Goal: Transaction & Acquisition: Obtain resource

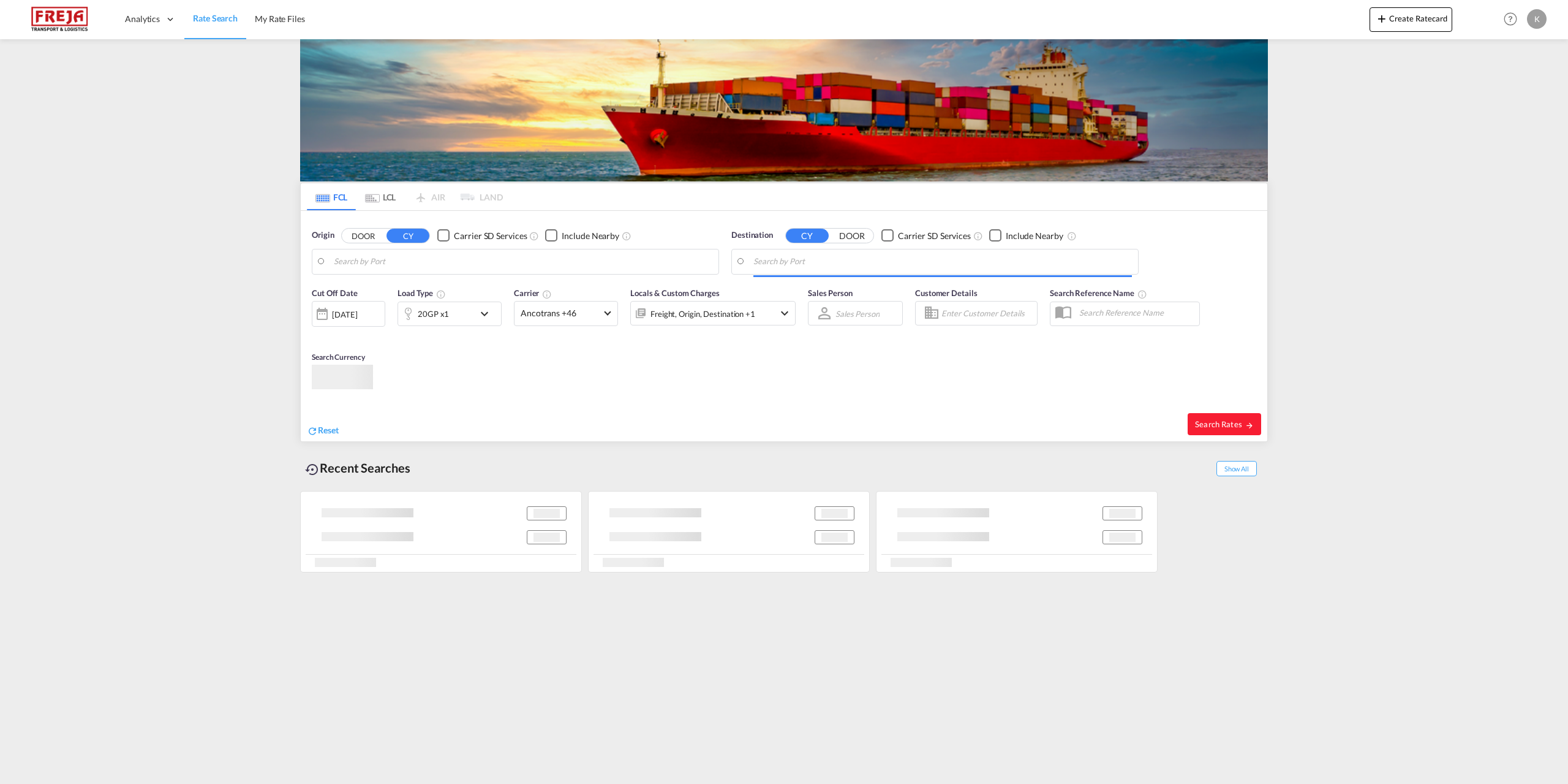
type input "[GEOGRAPHIC_DATA] ([GEOGRAPHIC_DATA]), DKCPH"
type input "[GEOGRAPHIC_DATA], [GEOGRAPHIC_DATA], USCHI"
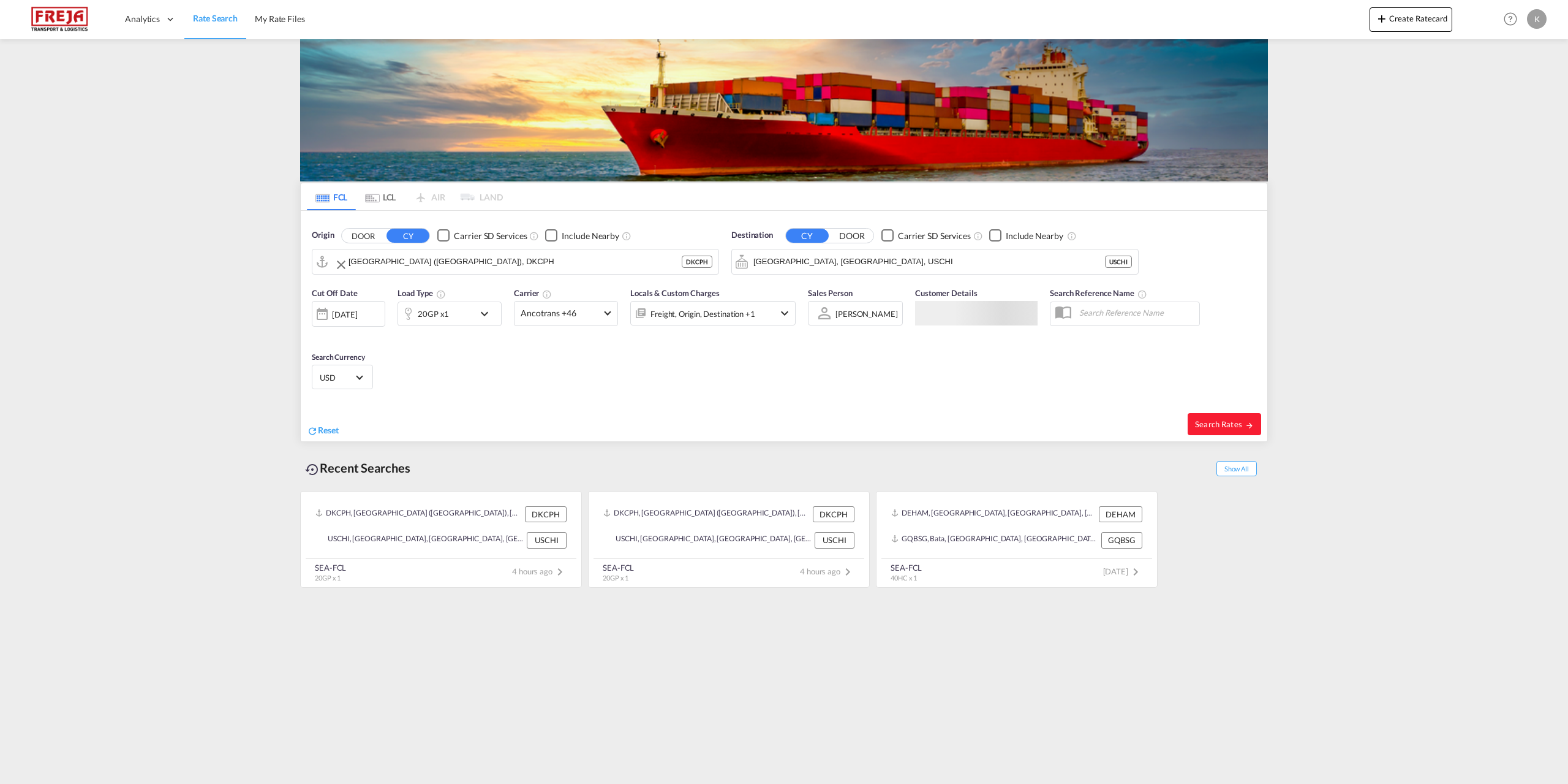
click at [393, 267] on input "[GEOGRAPHIC_DATA] ([GEOGRAPHIC_DATA]), DKCPH" at bounding box center [515, 261] width 333 height 19
click at [441, 299] on div "Qingdao Pt China CNQDG" at bounding box center [428, 294] width 232 height 36
type input "Qingdao Pt, CNQDG"
click at [852, 259] on input "[GEOGRAPHIC_DATA], [GEOGRAPHIC_DATA], USCHI" at bounding box center [942, 261] width 379 height 19
click at [811, 288] on div "Aarhus [GEOGRAPHIC_DATA] [GEOGRAPHIC_DATA]" at bounding box center [848, 294] width 232 height 36
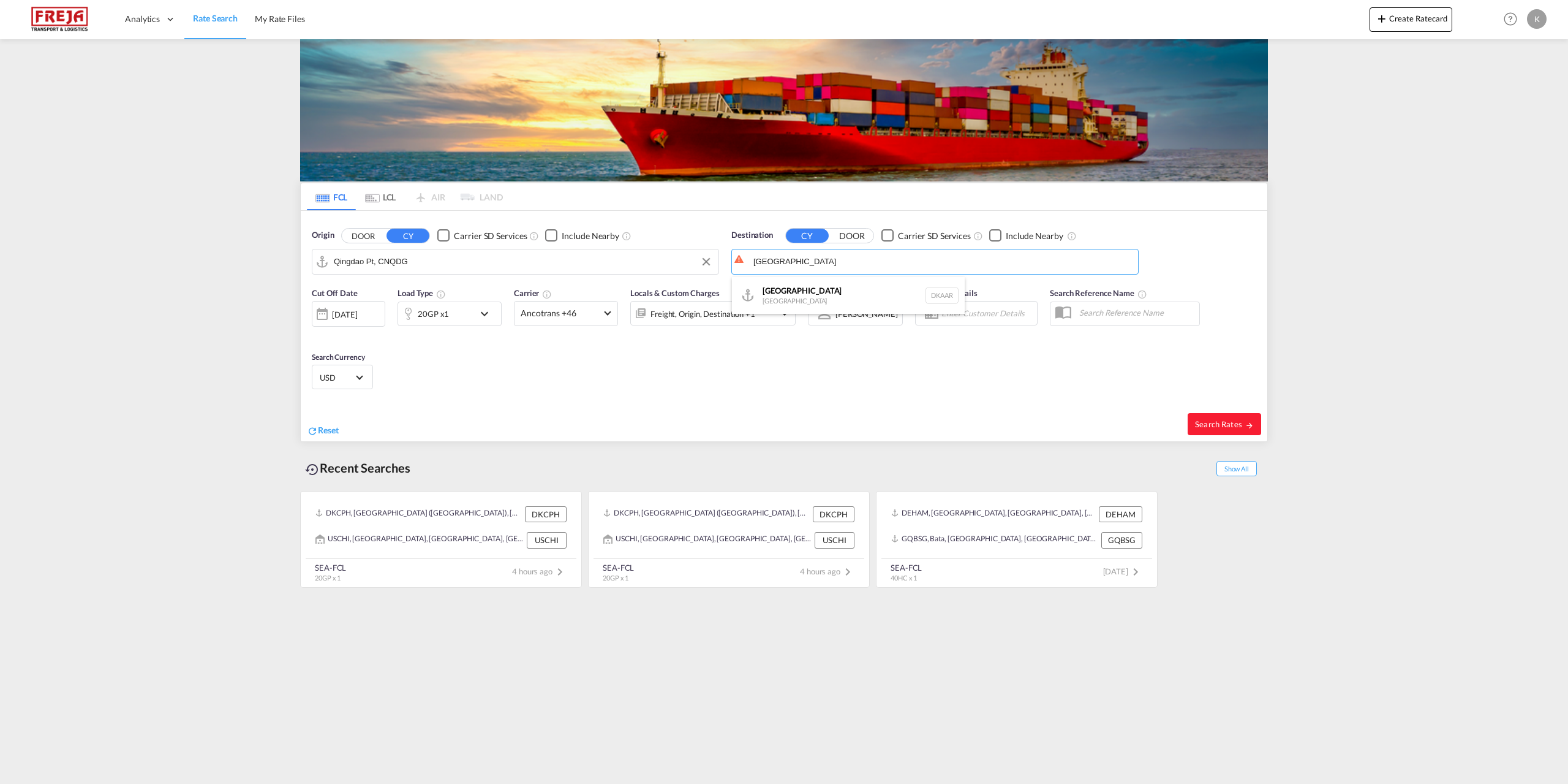
type input "[GEOGRAPHIC_DATA], [GEOGRAPHIC_DATA]"
click at [442, 317] on div "20GP x1" at bounding box center [433, 314] width 31 height 17
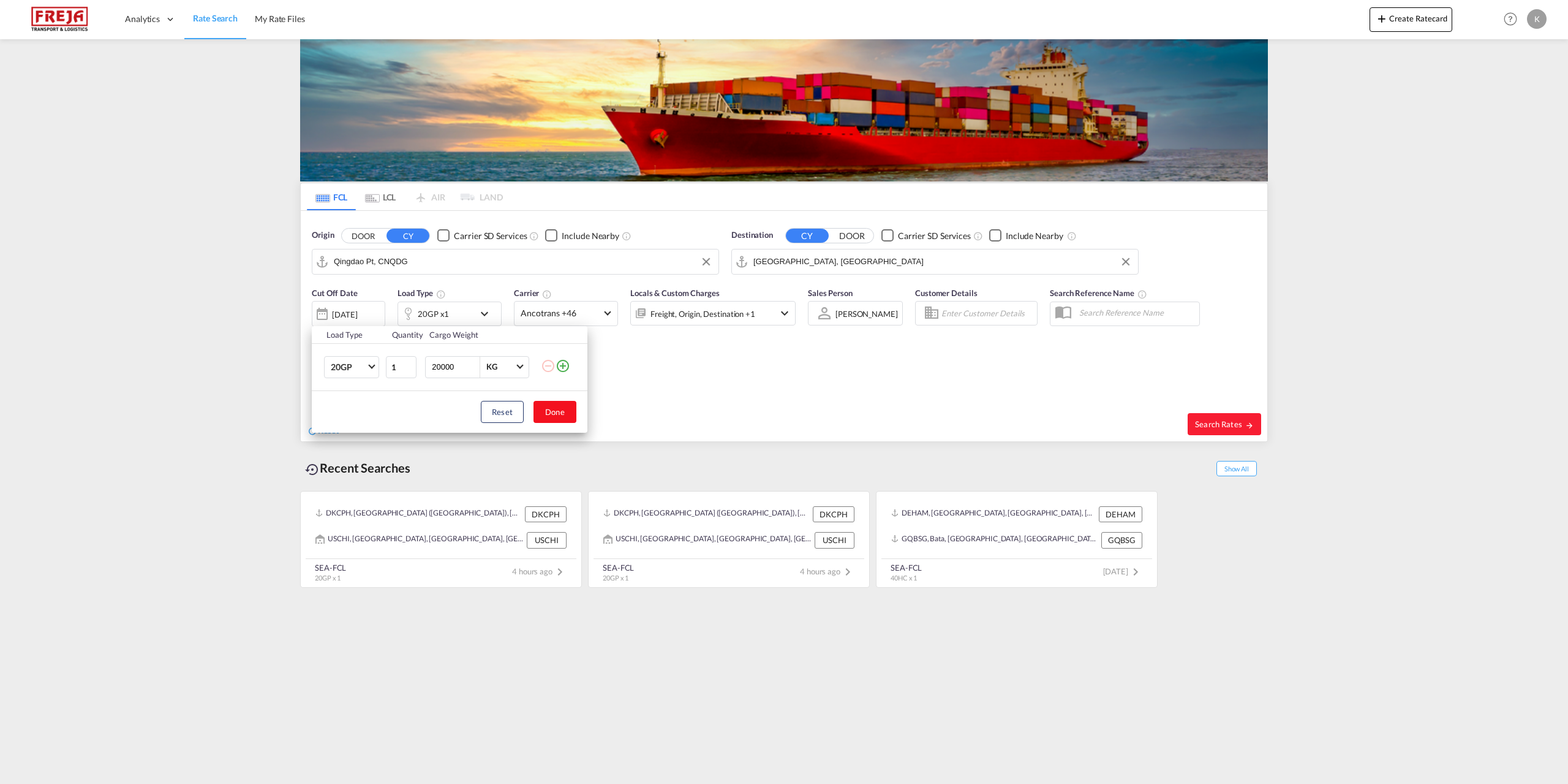
click at [542, 415] on button "Done" at bounding box center [555, 412] width 43 height 22
click at [354, 317] on div "[DATE]" at bounding box center [345, 314] width 25 height 11
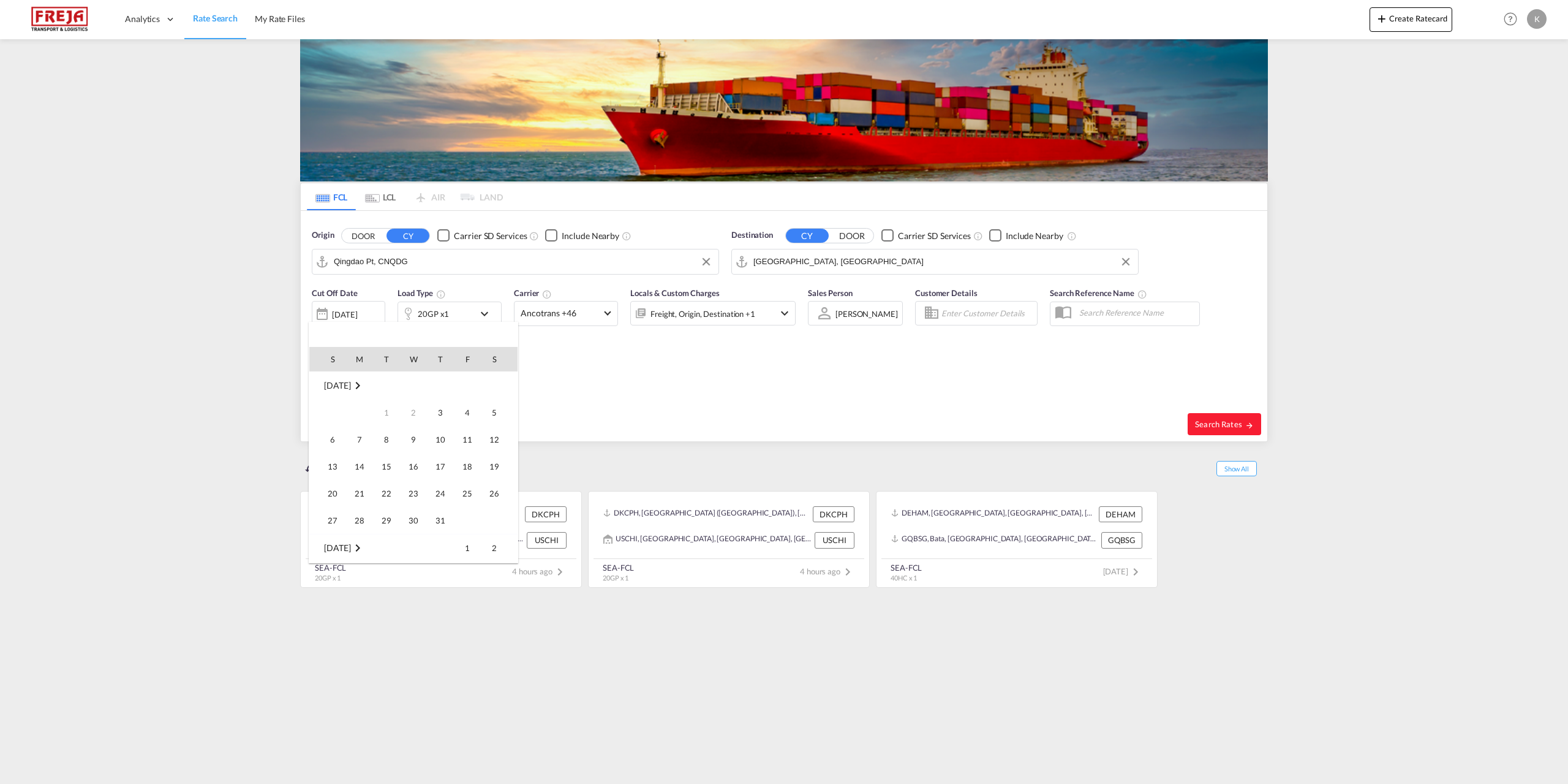
scroll to position [487, 0]
click at [636, 317] on div at bounding box center [784, 392] width 1568 height 784
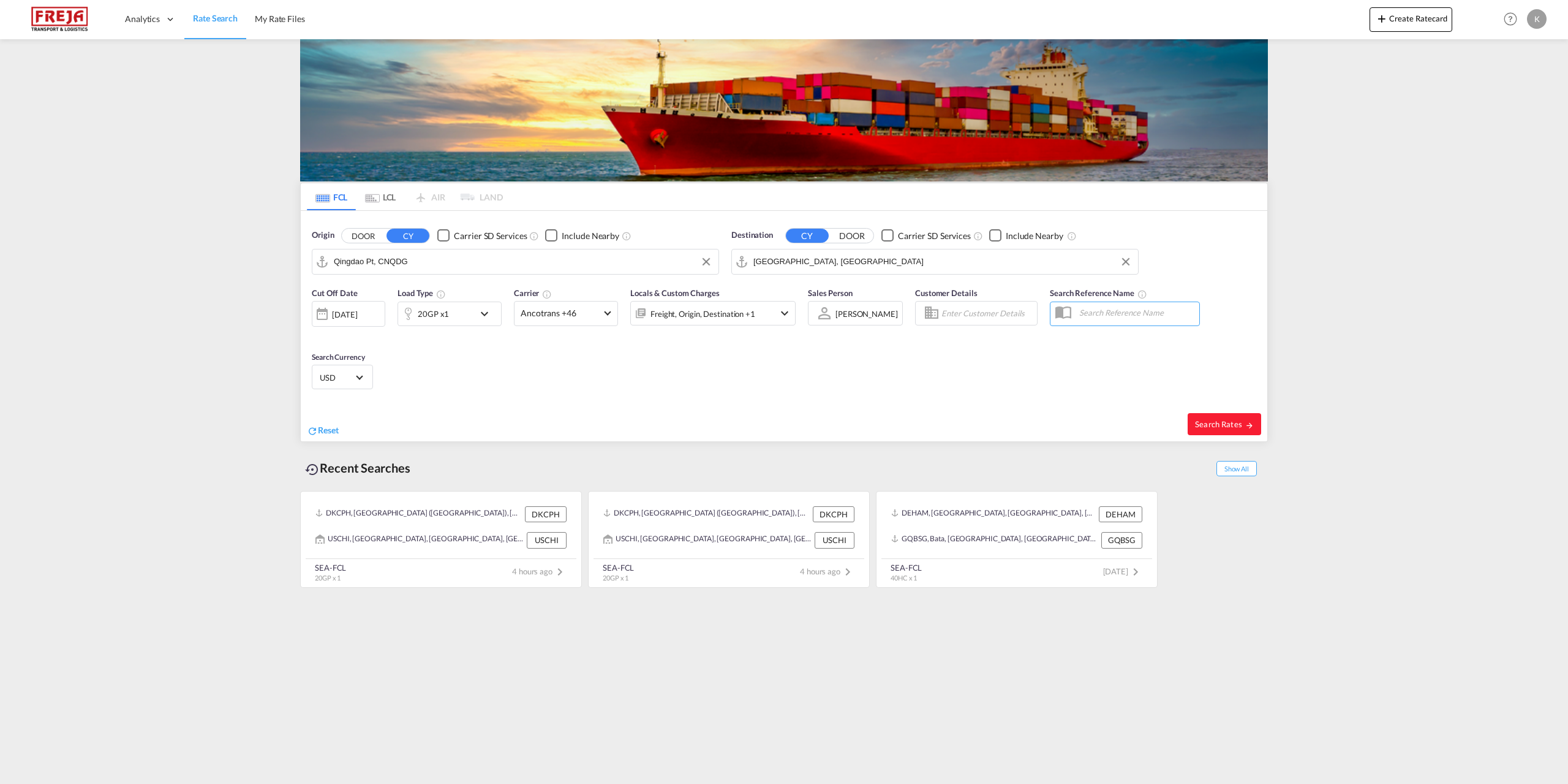
click at [677, 328] on div "Locals & Custom Charges Freight, Origin, Destination +1" at bounding box center [713, 312] width 166 height 52
click at [697, 319] on div "Freight, Origin, Destination +1" at bounding box center [702, 314] width 105 height 17
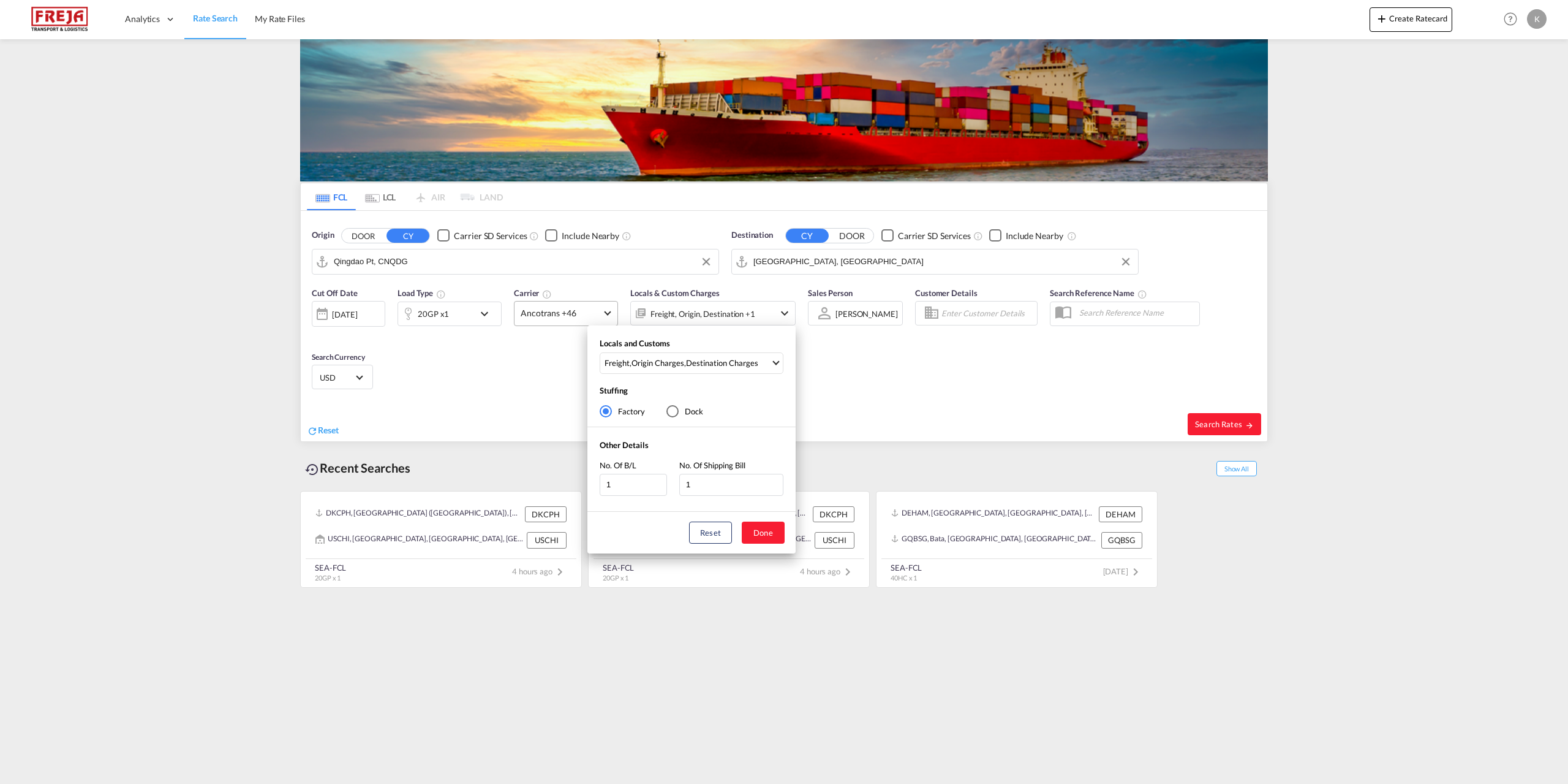
click at [838, 357] on div "Locals and Customs Freight , Origin Charges , Destination Charges Clear All Sel…" at bounding box center [784, 392] width 1568 height 784
click at [590, 315] on div "Locals and Customs Freight , Origin Charges , Destination Charges Clear All Sel…" at bounding box center [784, 392] width 1568 height 784
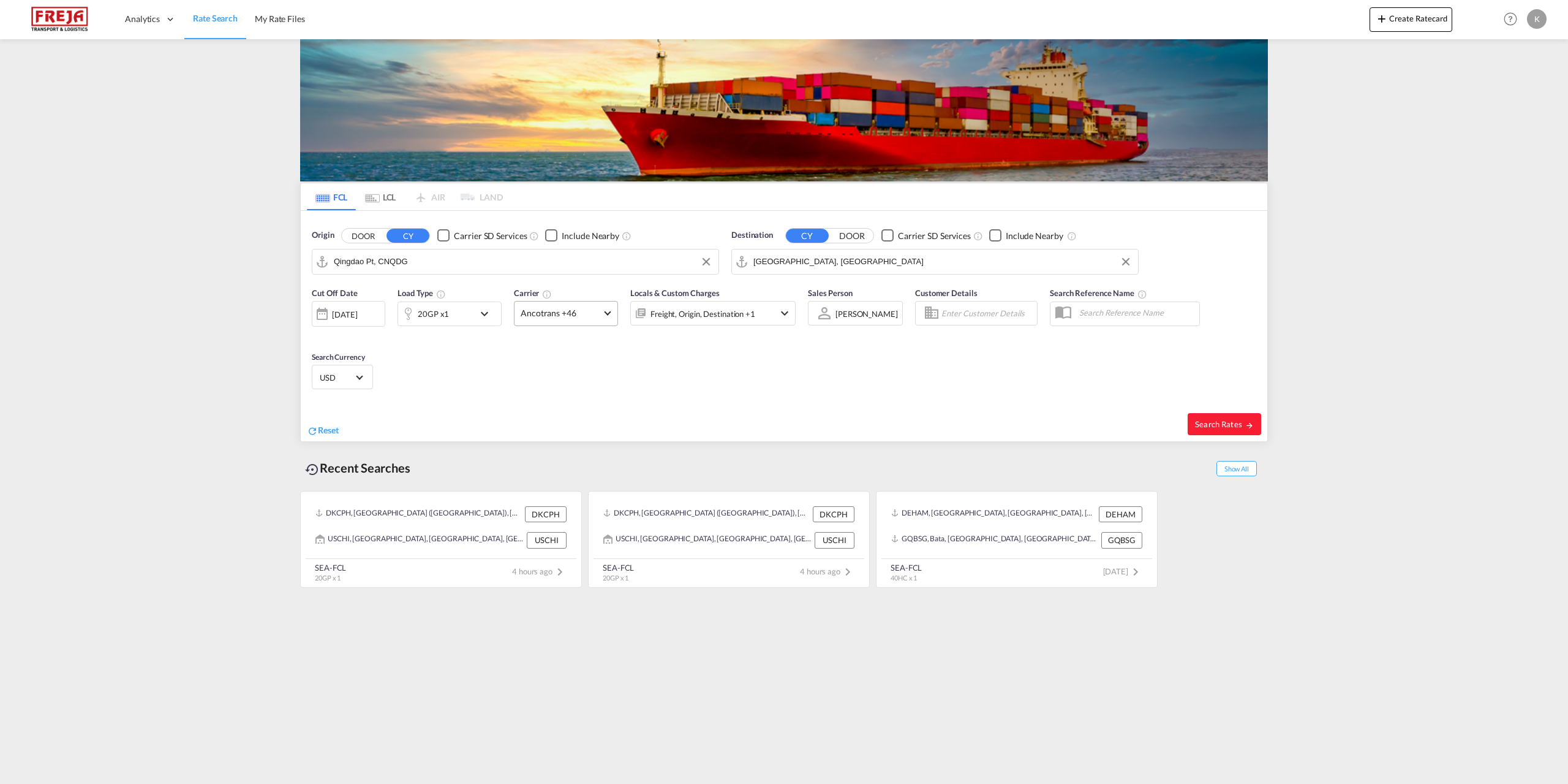
click at [552, 317] on span "Ancotrans +46" at bounding box center [560, 313] width 79 height 12
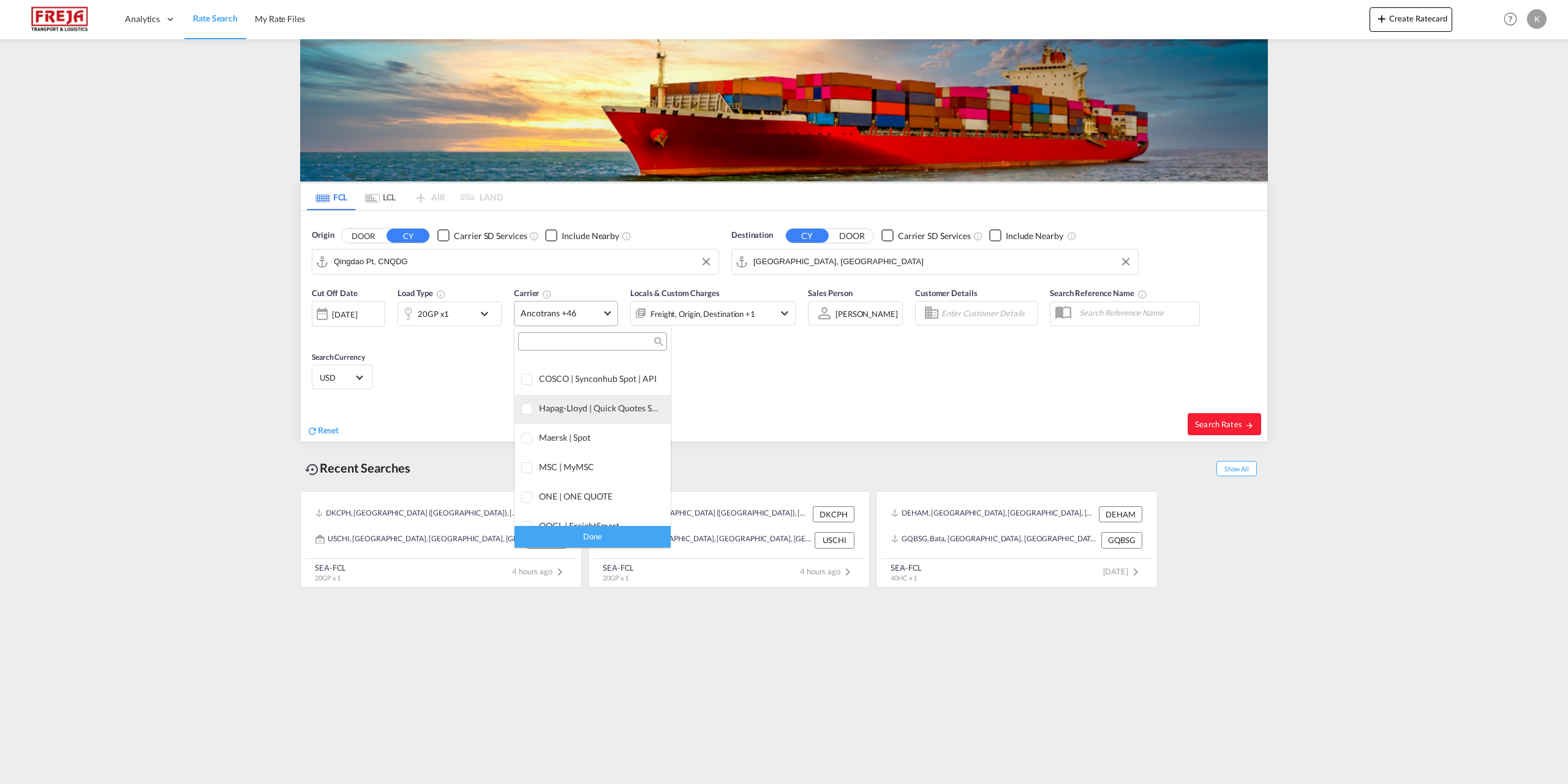
scroll to position [0, 0]
click at [621, 368] on div "Checkbox No Ink" at bounding box center [627, 368] width 12 height 12
click at [1237, 419] on md-backdrop at bounding box center [784, 392] width 1568 height 784
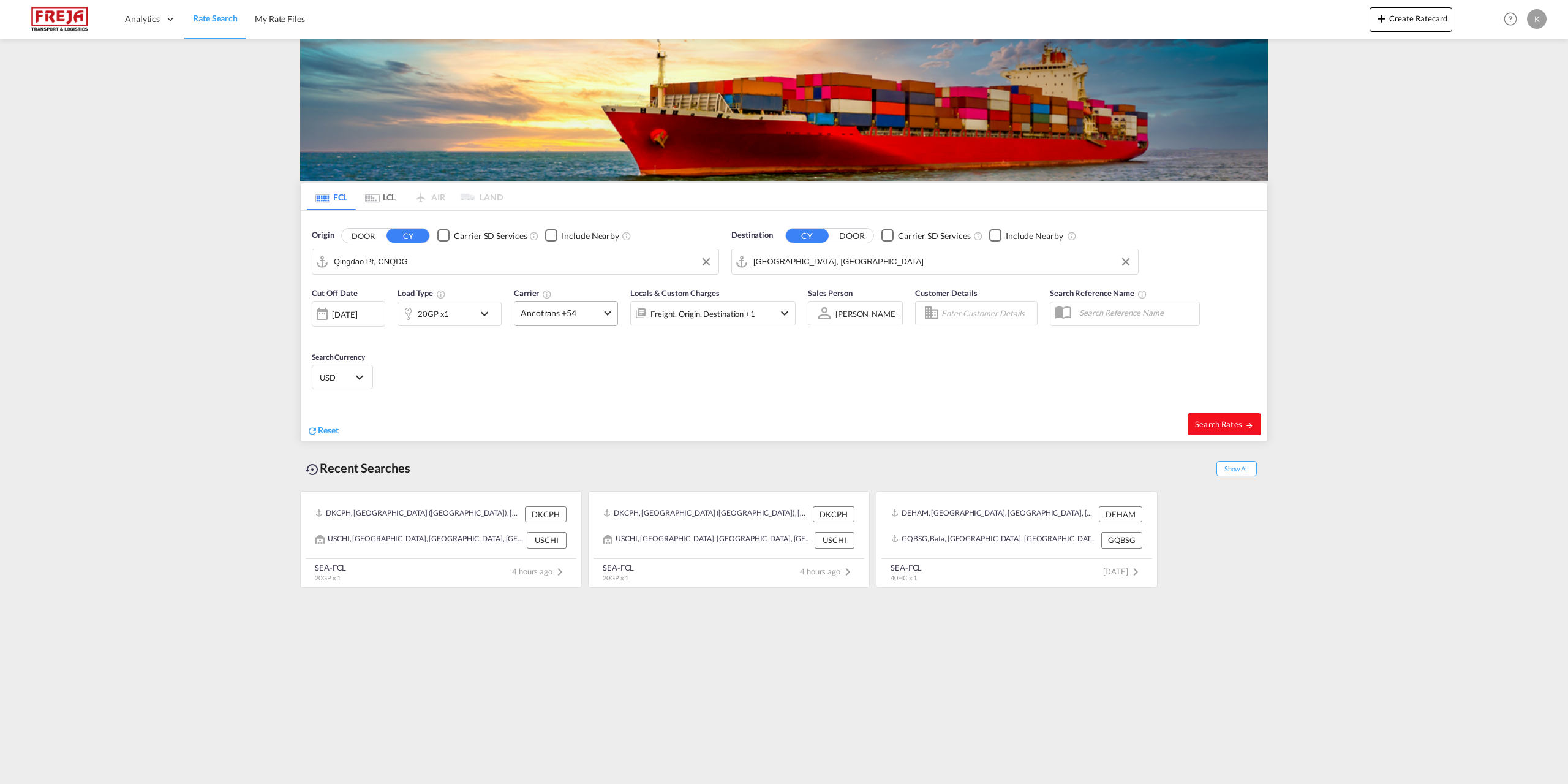
click at [1237, 419] on span "Search Rates" at bounding box center [1224, 425] width 59 height 10
type input "CNQDG to DKAAR / [DATE]"
